Goal: Find specific page/section: Find specific page/section

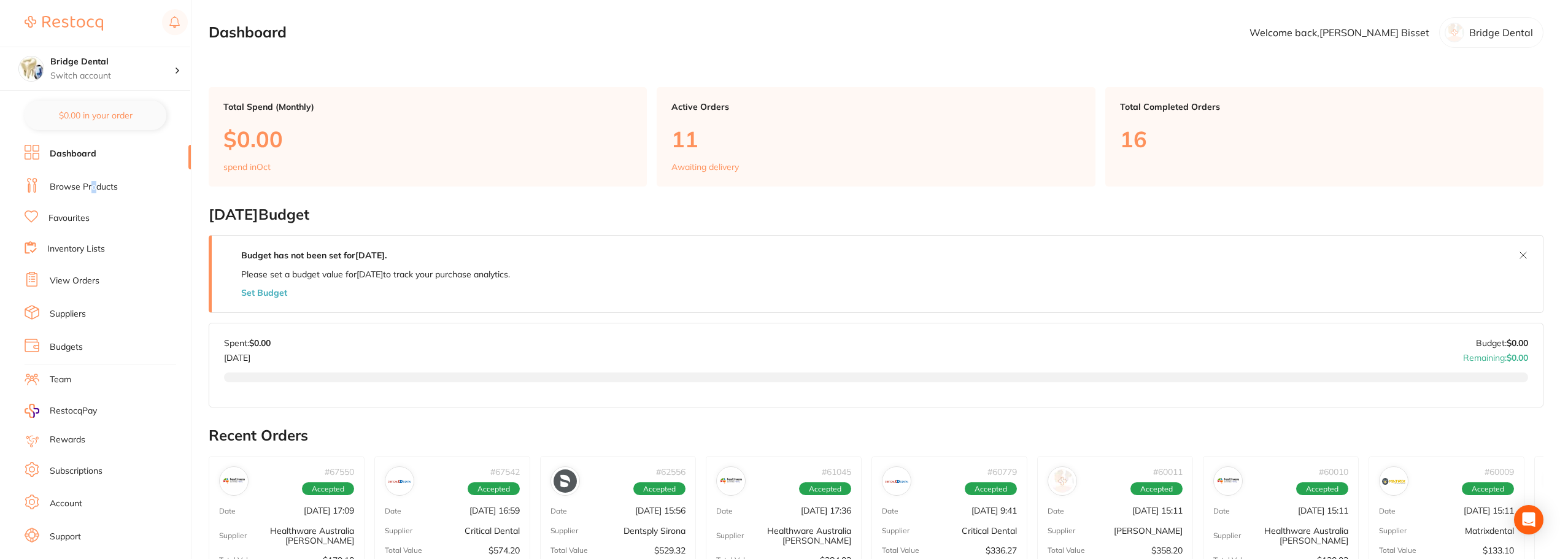
click at [94, 189] on link "Browse Products" at bounding box center [84, 187] width 68 height 12
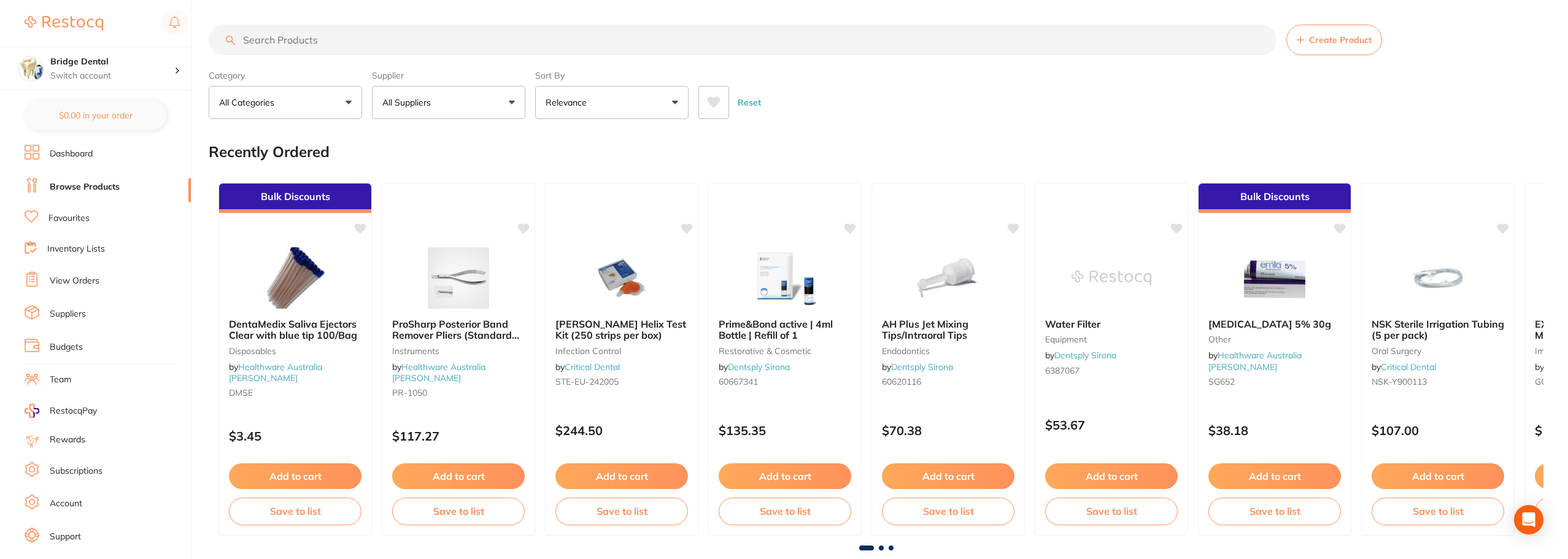
click at [468, 43] on input "search" at bounding box center [743, 40] width 1068 height 31
click at [437, 39] on input "search" at bounding box center [743, 40] width 1068 height 31
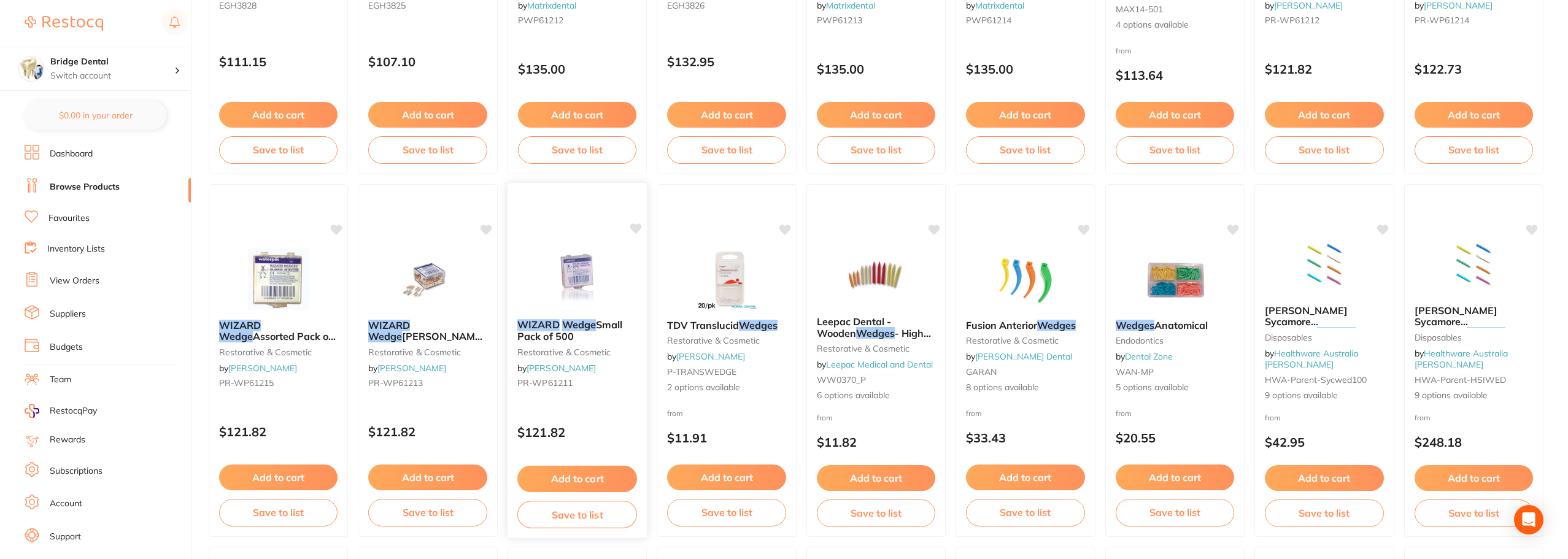
scroll to position [368, 0]
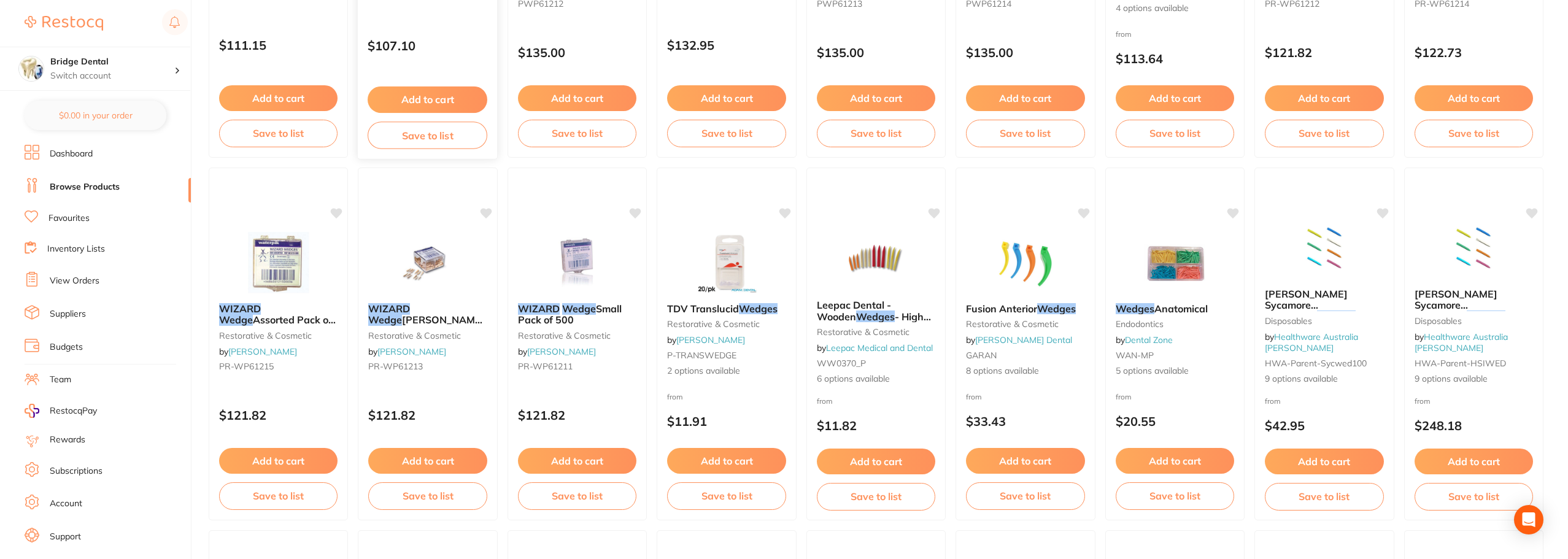
type input "wizard wedges"
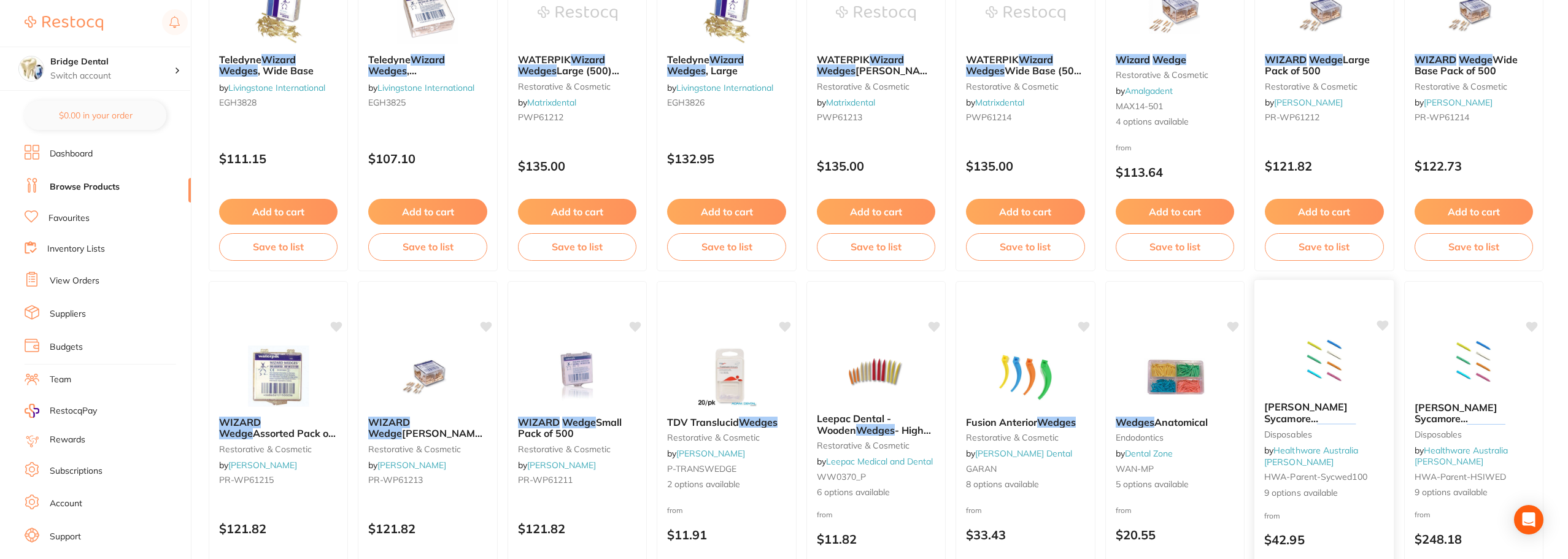
scroll to position [245, 0]
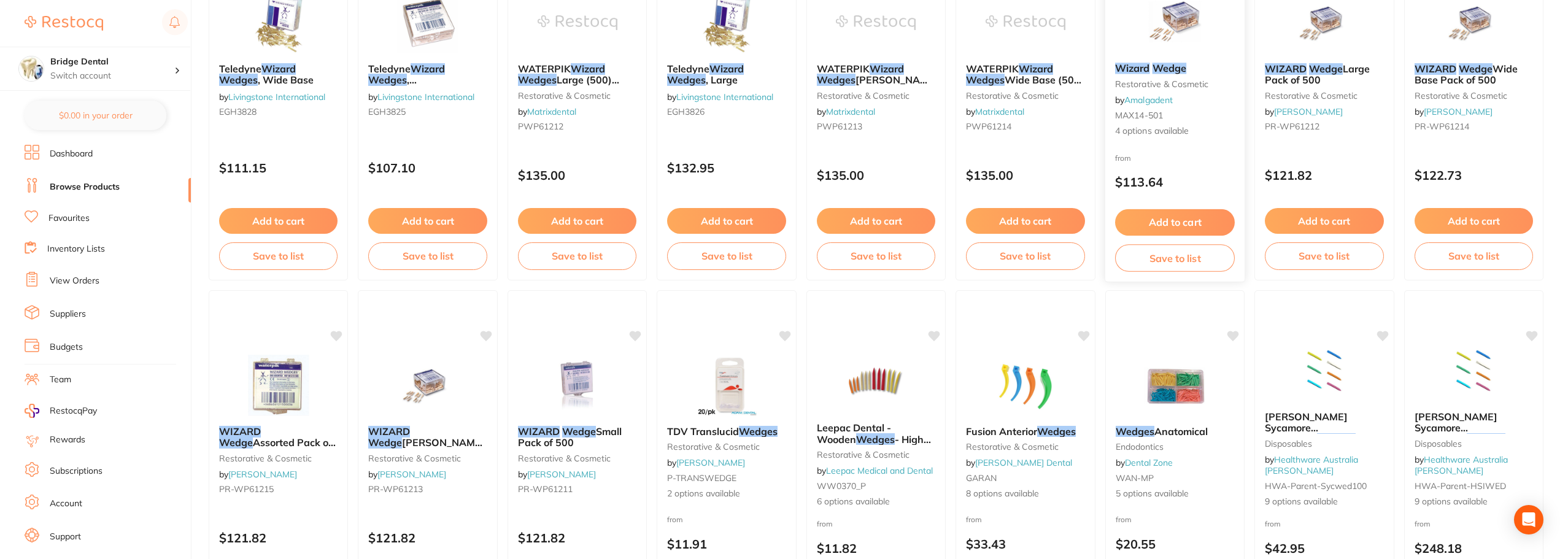
click at [1171, 132] on span "4 options available" at bounding box center [1175, 131] width 120 height 12
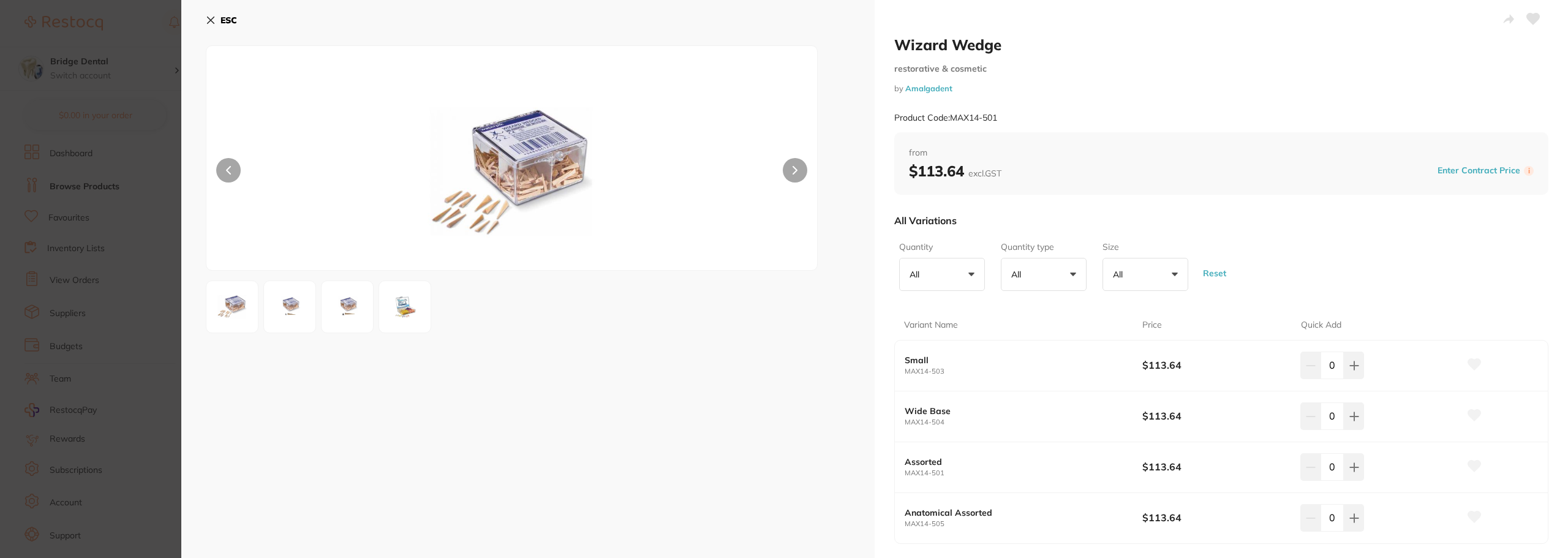
click at [211, 19] on icon at bounding box center [211, 21] width 7 height 7
